Goal: Information Seeking & Learning: Learn about a topic

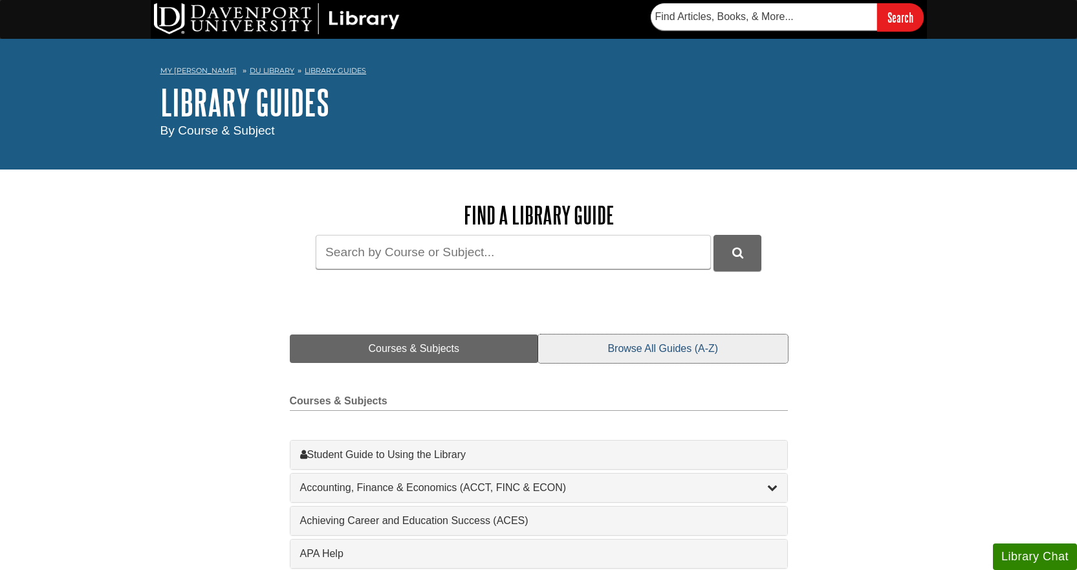
click at [683, 349] on link "Browse All Guides (A-Z)" at bounding box center [662, 348] width 249 height 28
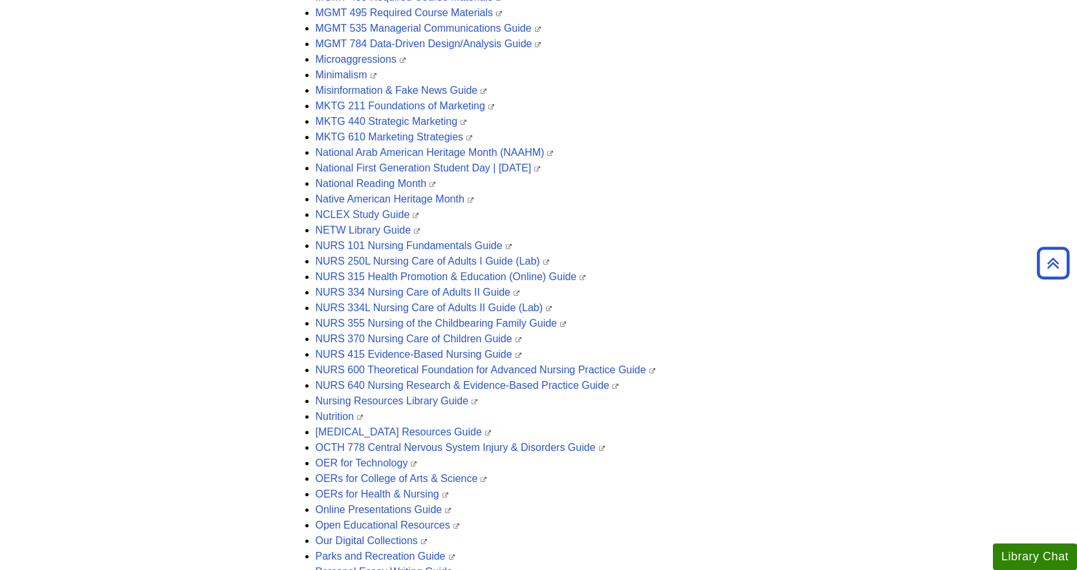
scroll to position [2522, 0]
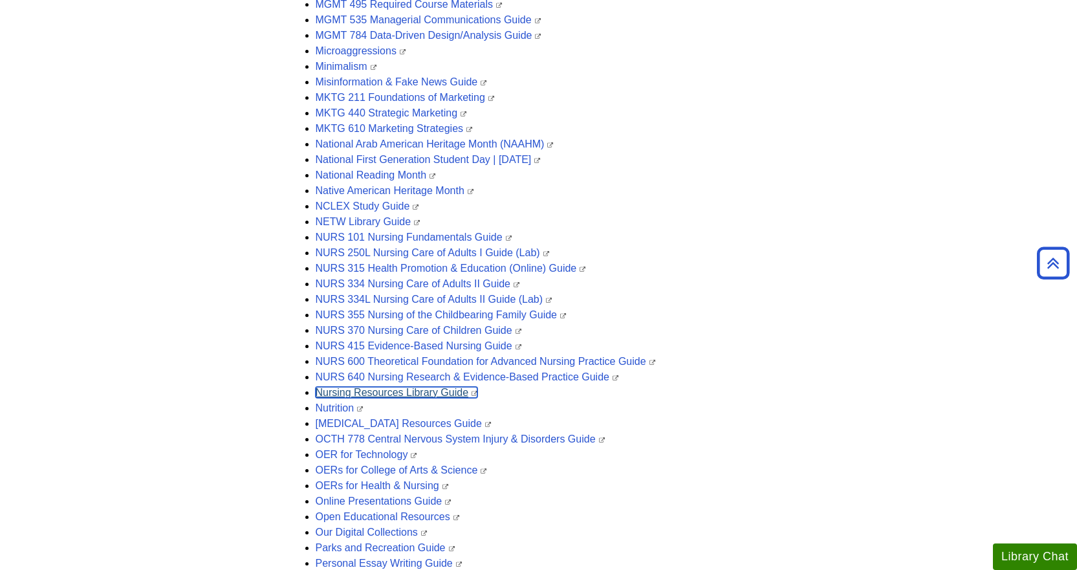
click at [435, 390] on link "Nursing Resources Library Guide" at bounding box center [397, 392] width 162 height 11
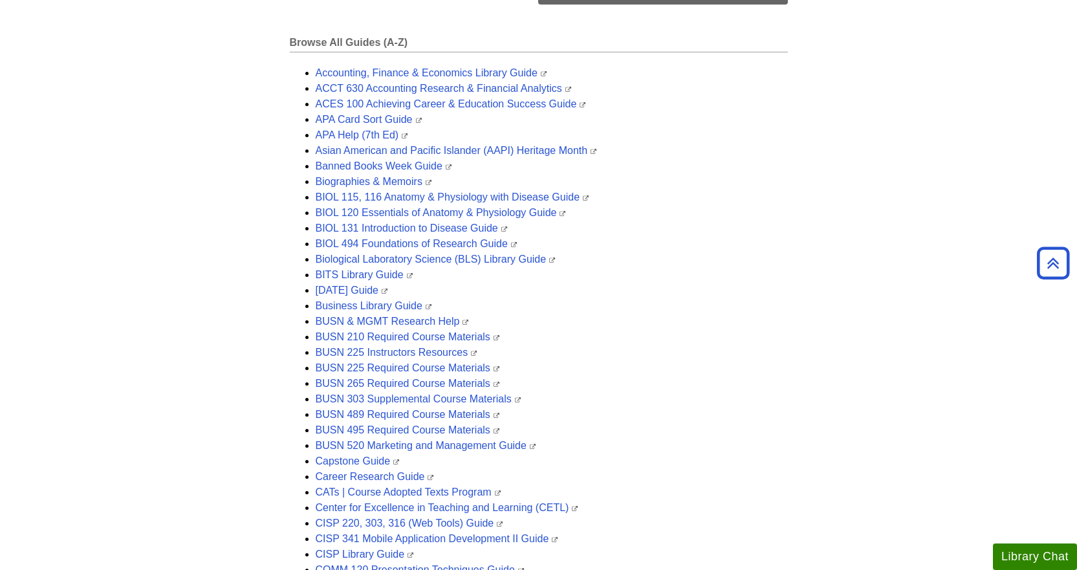
scroll to position [0, 0]
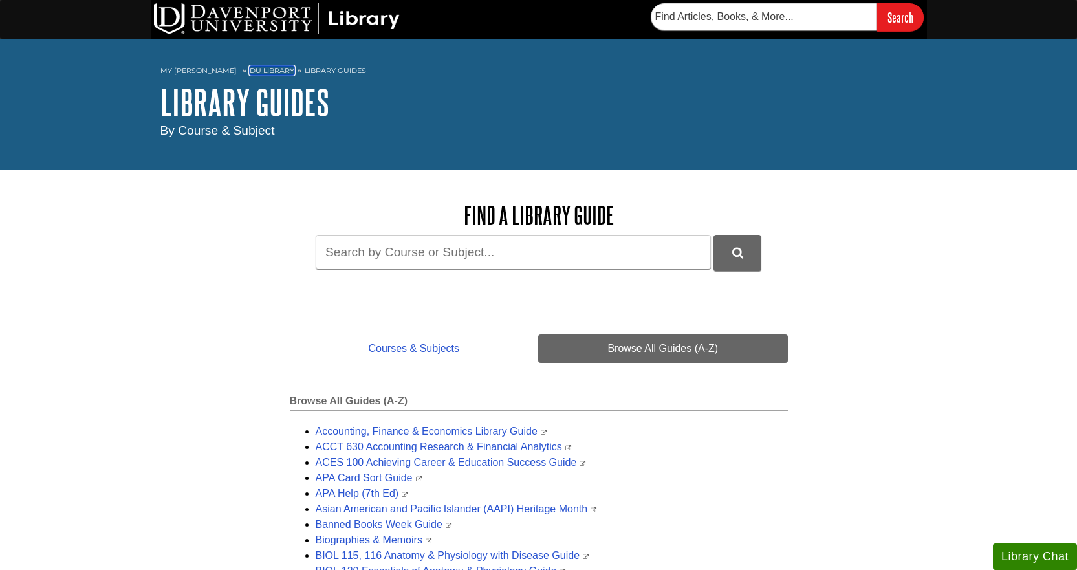
click at [265, 71] on link "DU Library" at bounding box center [272, 70] width 45 height 9
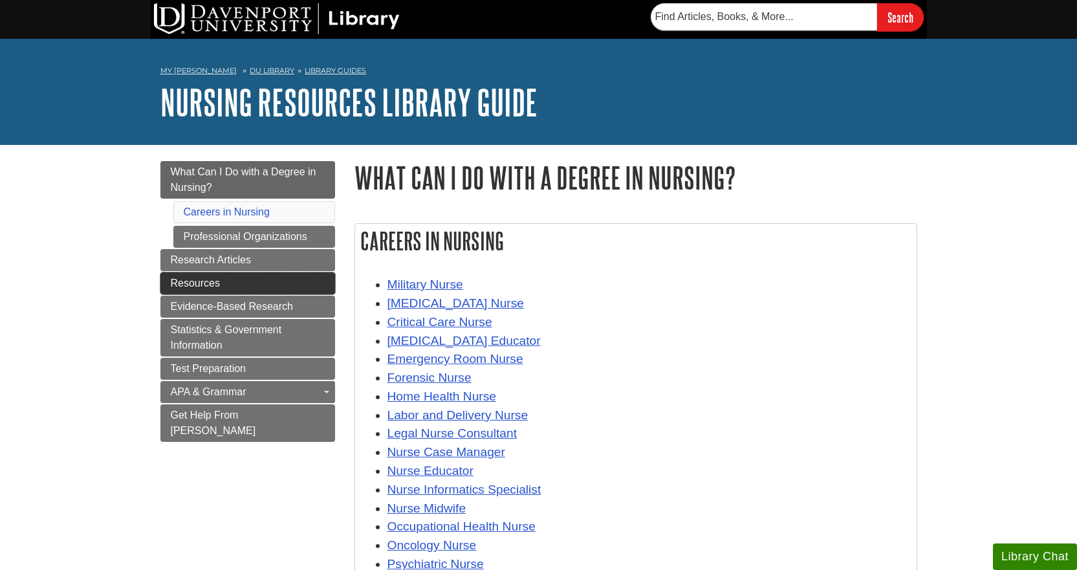
click at [248, 275] on link "Resources" at bounding box center [247, 283] width 175 height 22
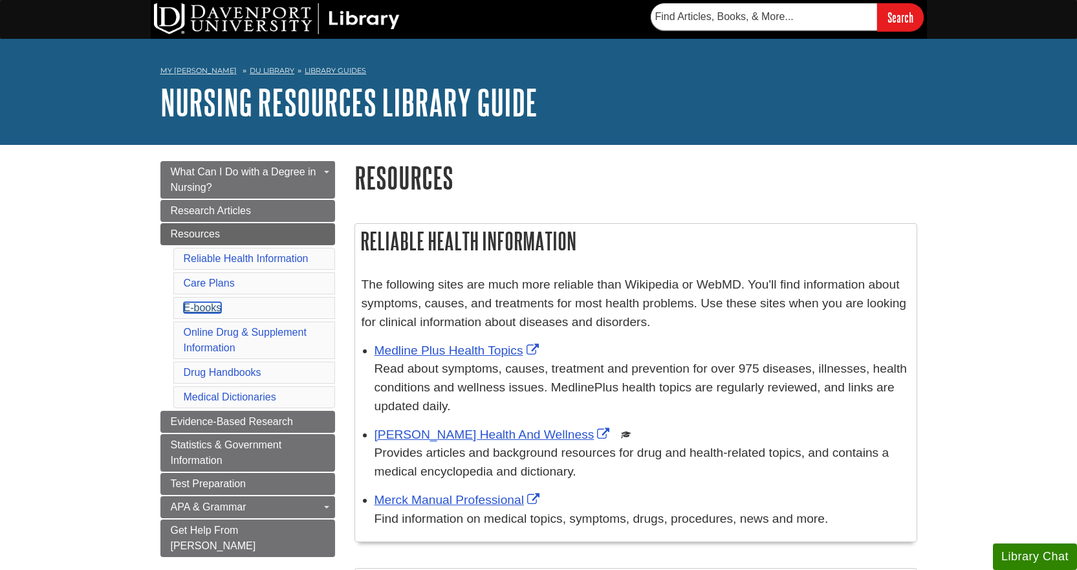
click at [217, 306] on link "E-books" at bounding box center [203, 307] width 38 height 11
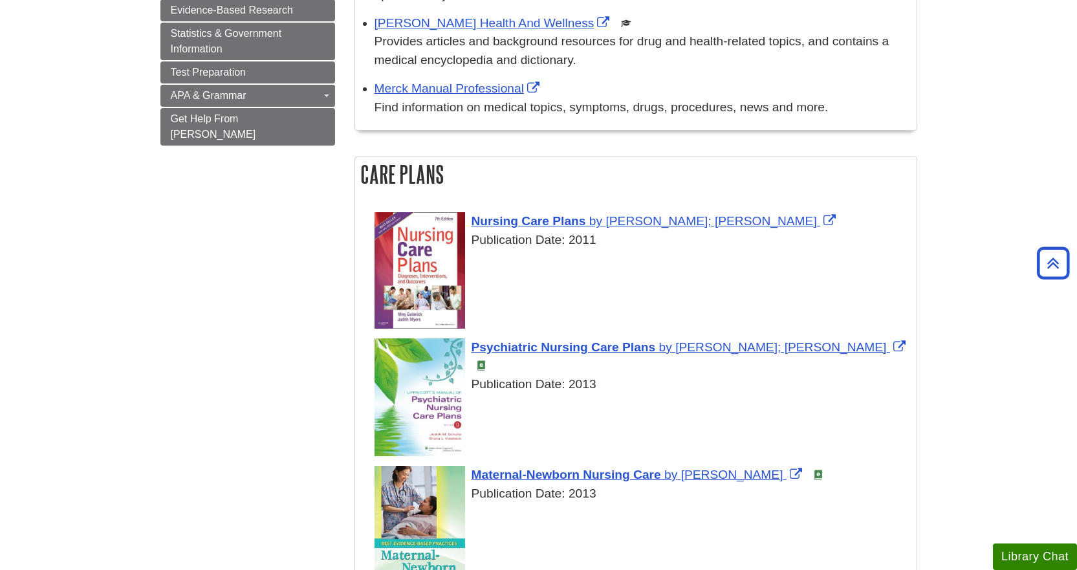
scroll to position [88, 0]
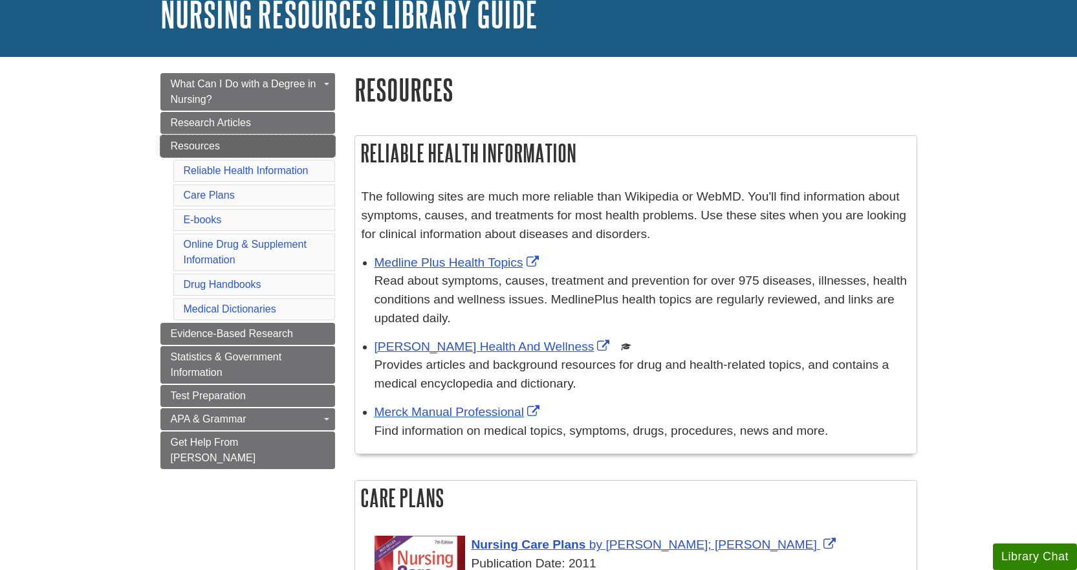
click at [211, 145] on span "Resources" at bounding box center [195, 145] width 49 height 11
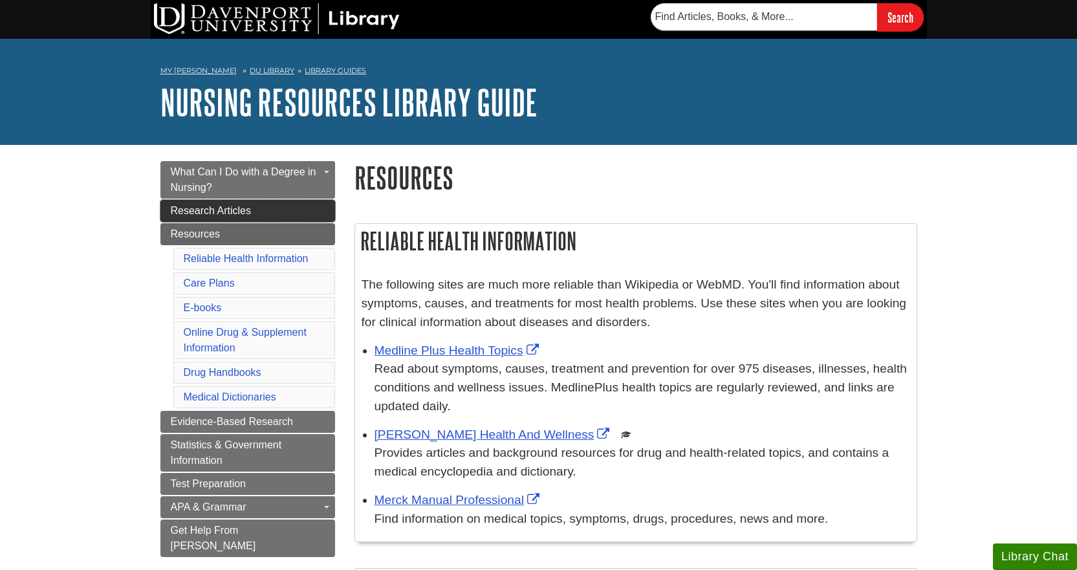
click at [196, 210] on span "Research Articles" at bounding box center [211, 210] width 81 height 11
